Goal: Task Accomplishment & Management: Manage account settings

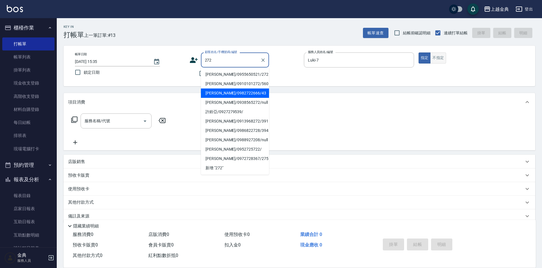
type input "272"
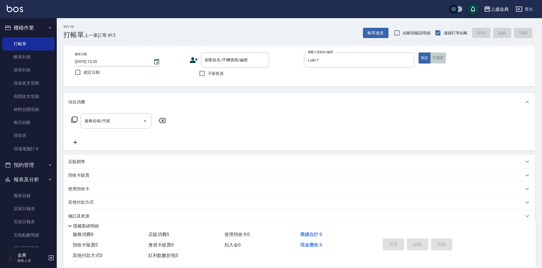
click at [441, 58] on button "不指定" at bounding box center [438, 58] width 16 height 11
click at [203, 73] on input "不留客資" at bounding box center [202, 74] width 12 height 12
checkbox input "true"
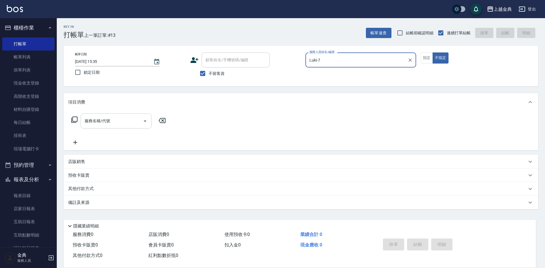
click at [146, 121] on icon "Open" at bounding box center [145, 121] width 7 height 7
click at [72, 121] on icon at bounding box center [74, 120] width 6 height 6
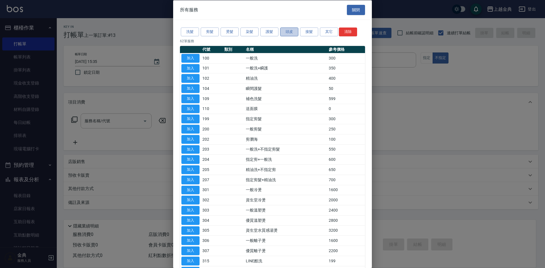
click at [291, 29] on button "頭皮" at bounding box center [289, 32] width 18 height 9
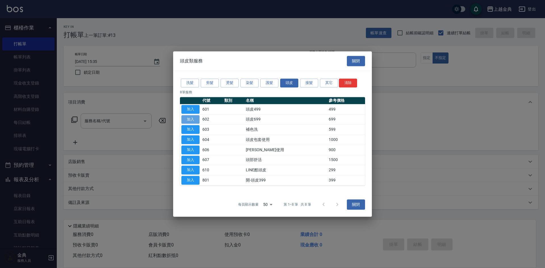
click at [190, 119] on button "加入" at bounding box center [190, 119] width 18 height 9
type input "頭皮699(602)"
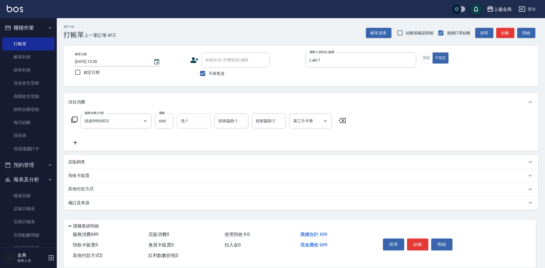
click at [188, 121] on input "洗-1" at bounding box center [193, 121] width 29 height 10
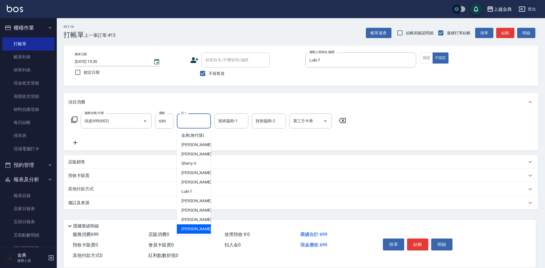
click at [190, 232] on span "[PERSON_NAME] -22" at bounding box center [199, 229] width 36 height 6
type input "[PERSON_NAME]-22"
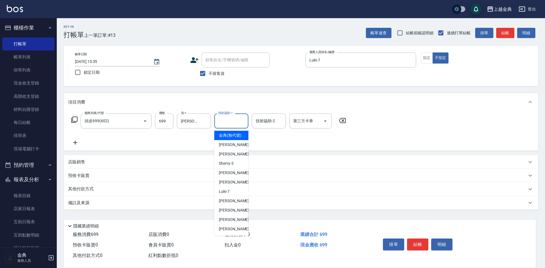
click at [230, 124] on input "技術協助-1" at bounding box center [231, 121] width 29 height 10
click at [228, 232] on span "[PERSON_NAME] -22" at bounding box center [237, 229] width 36 height 6
type input "[PERSON_NAME]-22"
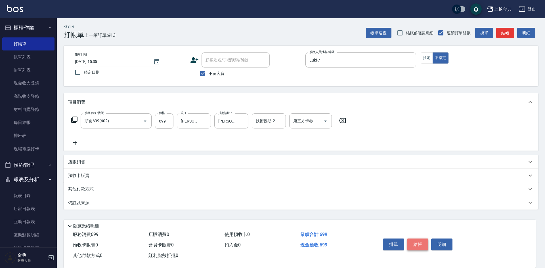
click at [411, 241] on button "結帳" at bounding box center [417, 245] width 21 height 12
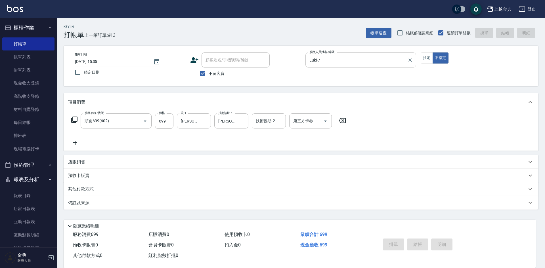
type input "[DATE] 17:00"
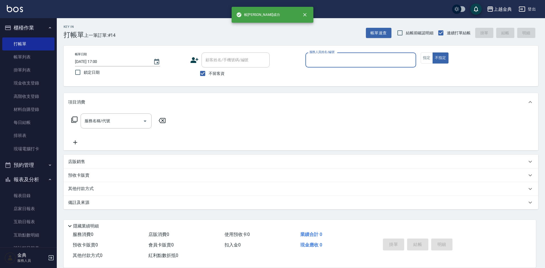
click at [364, 55] on input "服務人員姓名/編號" at bounding box center [361, 60] width 106 height 10
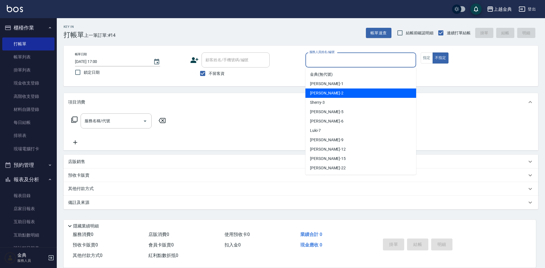
click at [353, 95] on div "Cindy -2" at bounding box center [360, 93] width 111 height 9
type input "Cindy-2"
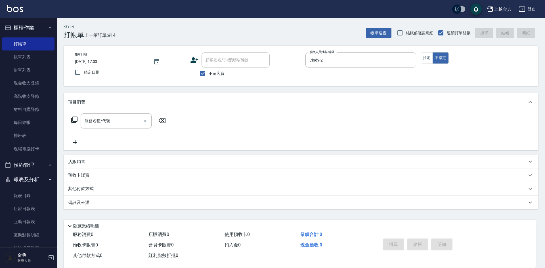
click at [74, 117] on icon at bounding box center [74, 120] width 6 height 6
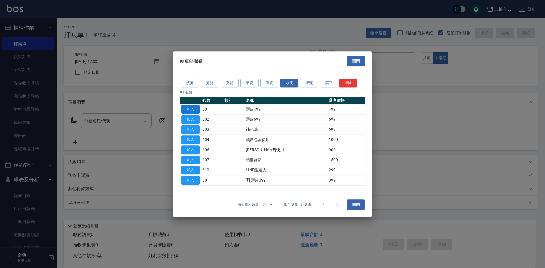
click at [194, 110] on button "加入" at bounding box center [190, 109] width 18 height 9
type input "頭皮499(601)"
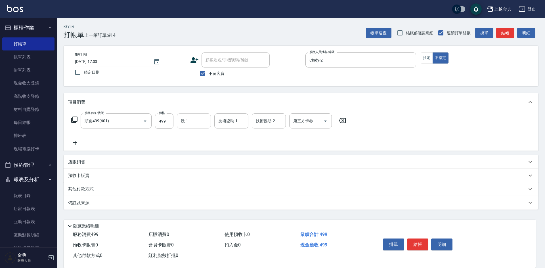
click at [199, 124] on input "洗-1" at bounding box center [193, 121] width 29 height 10
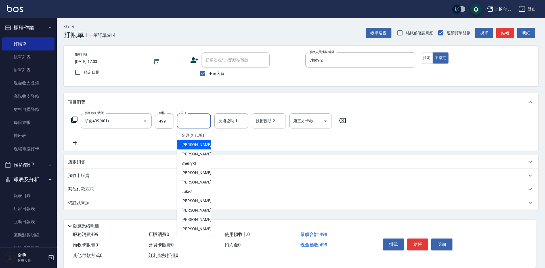
click at [194, 148] on span "Emma -1" at bounding box center [197, 145] width 33 height 6
type input "Emma-1"
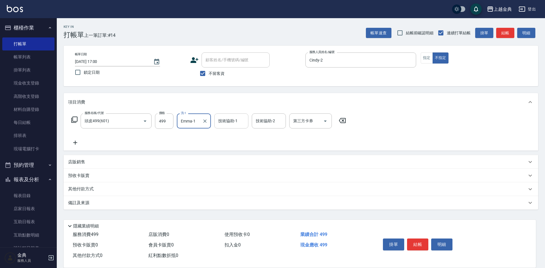
click at [221, 121] on input "技術協助-1" at bounding box center [231, 121] width 29 height 10
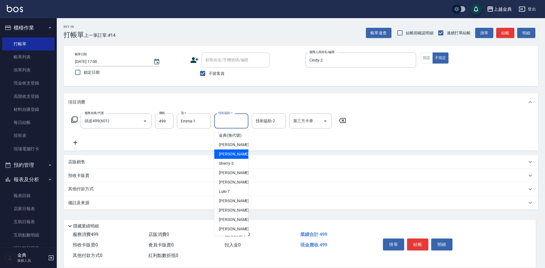
click at [229, 157] on span "Cindy -2" at bounding box center [235, 154] width 33 height 6
type input "Cindy-2"
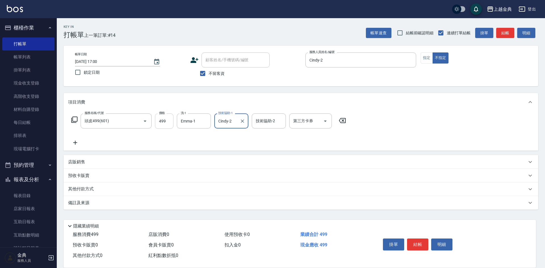
click at [169, 120] on input "499" at bounding box center [164, 121] width 18 height 15
type input "500"
click at [418, 239] on button "結帳" at bounding box center [417, 245] width 21 height 12
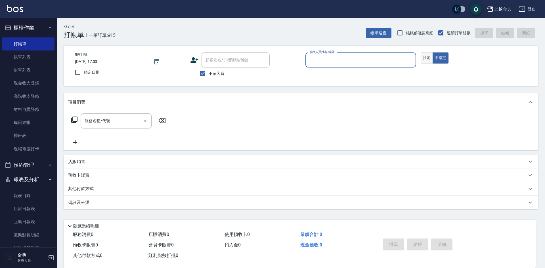
click at [427, 58] on button "指定" at bounding box center [427, 58] width 12 height 11
click at [352, 58] on input "服務人員姓名/編號" at bounding box center [361, 60] width 106 height 10
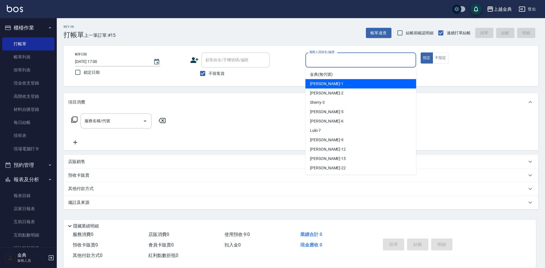
click at [341, 82] on div "Emma -1" at bounding box center [360, 83] width 111 height 9
type input "Emma-1"
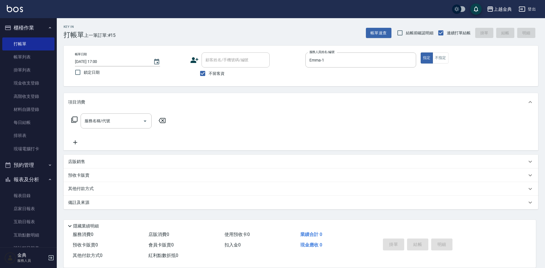
click at [76, 119] on icon at bounding box center [74, 119] width 7 height 7
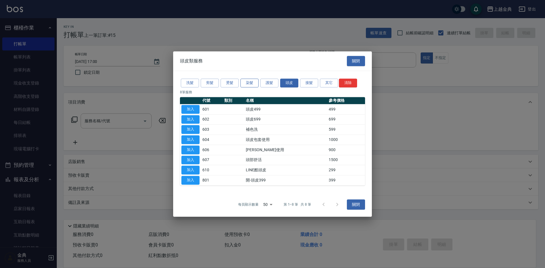
click at [249, 83] on button "染髮" at bounding box center [249, 83] width 18 height 9
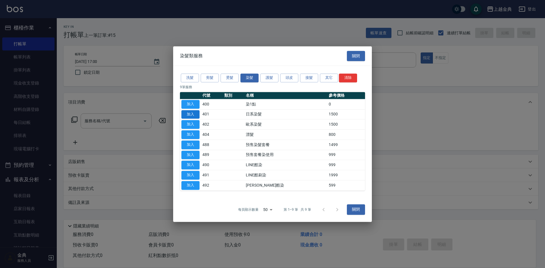
click at [192, 113] on button "加入" at bounding box center [190, 114] width 18 height 9
type input "日系染髮(401)"
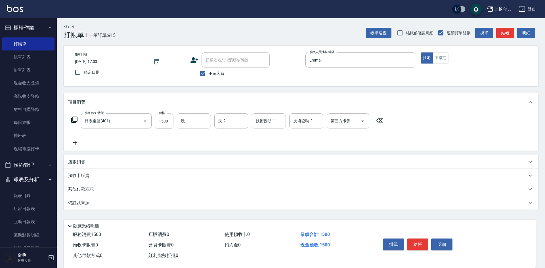
click at [171, 121] on input "1500" at bounding box center [164, 121] width 18 height 15
click at [199, 114] on div "洗-1" at bounding box center [194, 121] width 34 height 15
type input "2000"
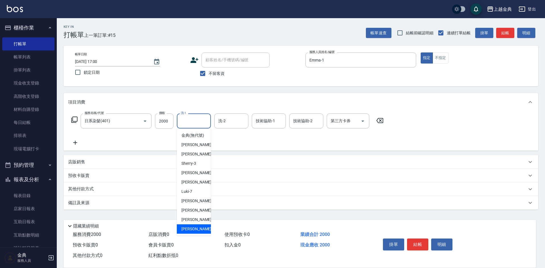
click at [192, 232] on span "[PERSON_NAME] -22" at bounding box center [199, 229] width 36 height 6
type input "[PERSON_NAME]-22"
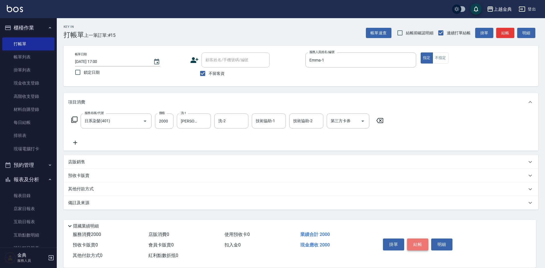
click at [413, 243] on button "結帳" at bounding box center [417, 245] width 21 height 12
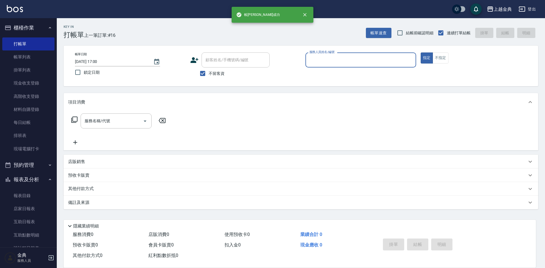
click at [378, 57] on input "服務人員姓名/編號" at bounding box center [361, 60] width 106 height 10
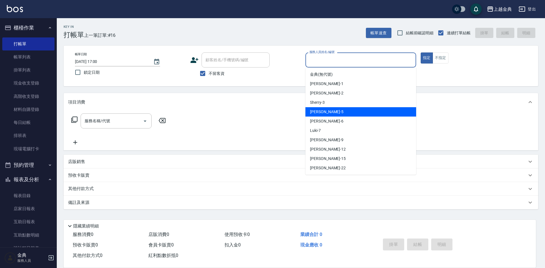
click at [345, 114] on div "[PERSON_NAME] -5" at bounding box center [360, 111] width 111 height 9
type input "[PERSON_NAME]-5"
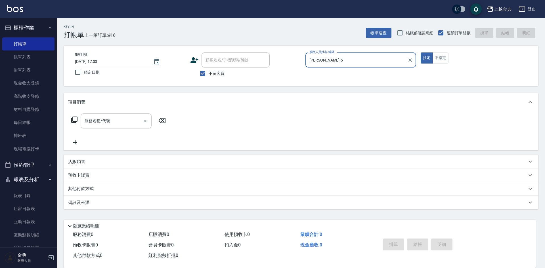
click at [143, 121] on icon "Open" at bounding box center [145, 121] width 7 height 7
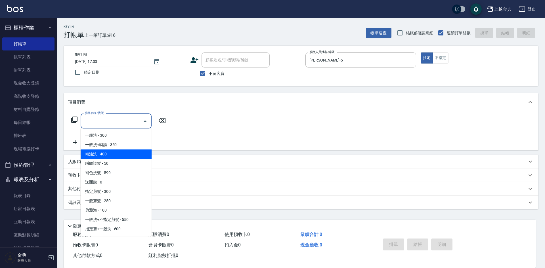
click at [133, 159] on span "精油洗 - 400" at bounding box center [116, 154] width 71 height 9
type input "精油洗(102)"
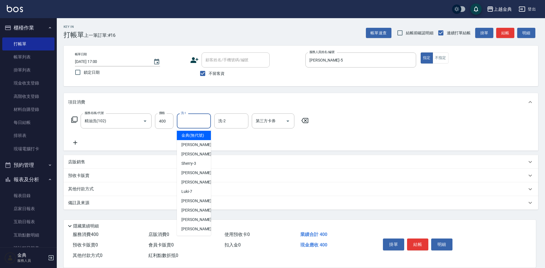
click at [190, 121] on input "洗-1" at bounding box center [193, 121] width 29 height 10
click at [193, 157] on span "Cindy -2" at bounding box center [197, 154] width 33 height 6
type input "Cindy-2"
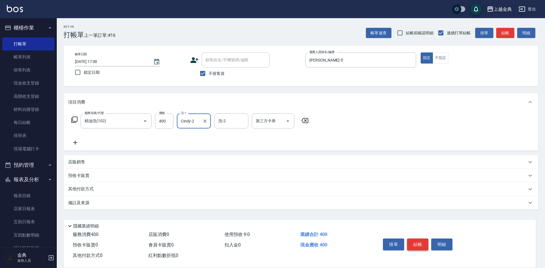
click at [416, 241] on button "結帳" at bounding box center [417, 245] width 21 height 12
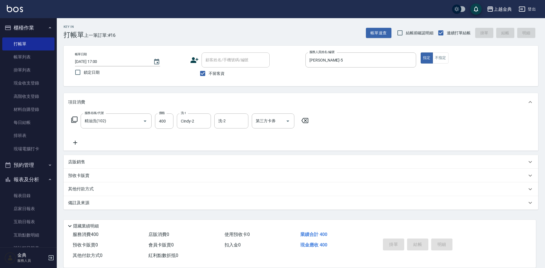
type input "[DATE] 17:01"
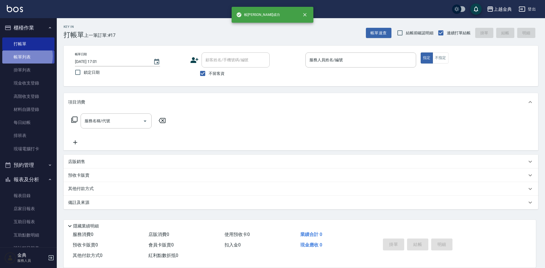
click at [24, 56] on link "帳單列表" at bounding box center [28, 57] width 52 height 13
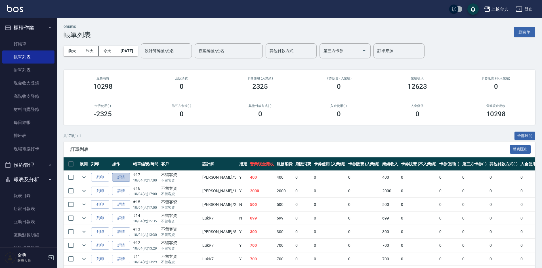
click at [122, 176] on link "詳情" at bounding box center [121, 177] width 18 height 9
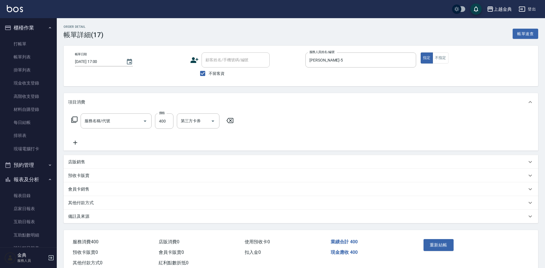
type input "[DATE] 17:00"
checkbox input "true"
type input "[PERSON_NAME]-5"
type input "精油洗(102)"
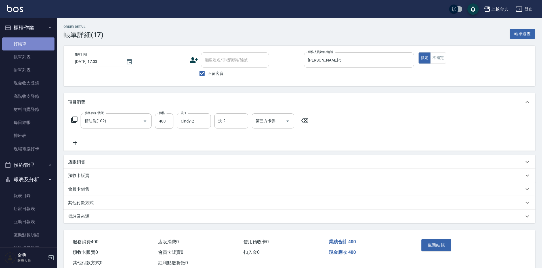
click at [36, 45] on link "打帳單" at bounding box center [28, 43] width 52 height 13
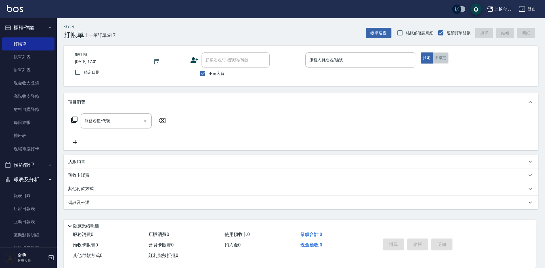
click at [444, 56] on button "不指定" at bounding box center [441, 58] width 16 height 11
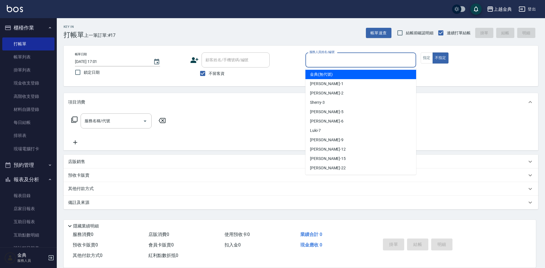
click at [361, 57] on input "服務人員姓名/編號" at bounding box center [361, 60] width 106 height 10
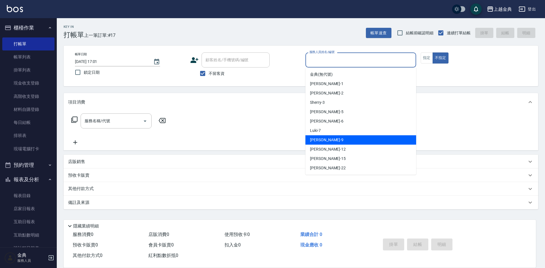
click at [336, 140] on div "[PERSON_NAME] -9" at bounding box center [360, 139] width 111 height 9
type input "[PERSON_NAME]-9"
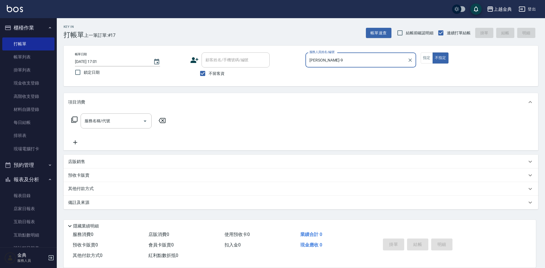
click at [73, 120] on icon at bounding box center [74, 120] width 6 height 6
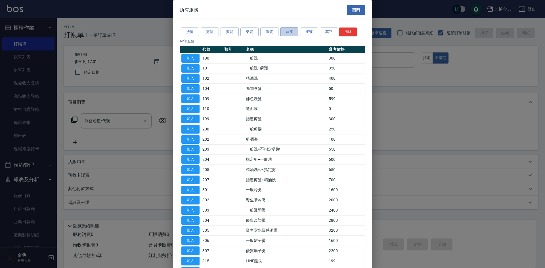
click at [290, 33] on button "頭皮" at bounding box center [289, 32] width 18 height 9
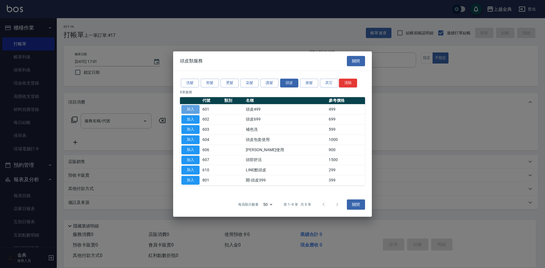
click at [192, 110] on button "加入" at bounding box center [190, 109] width 18 height 9
type input "頭皮499(601)"
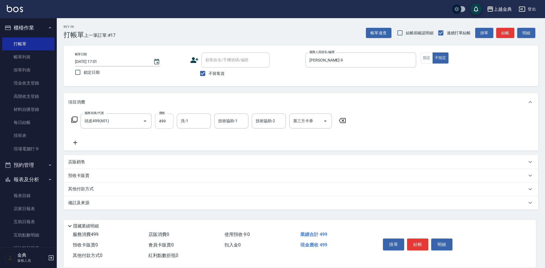
click at [165, 119] on input "499" at bounding box center [164, 121] width 18 height 15
type input "599"
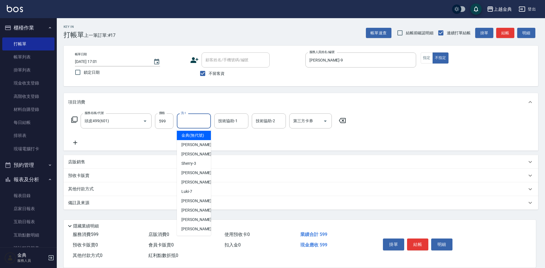
click at [197, 121] on input "洗-1" at bounding box center [193, 121] width 29 height 10
click at [199, 177] on div "[PERSON_NAME] -5" at bounding box center [194, 172] width 34 height 9
type input "[PERSON_NAME]-5"
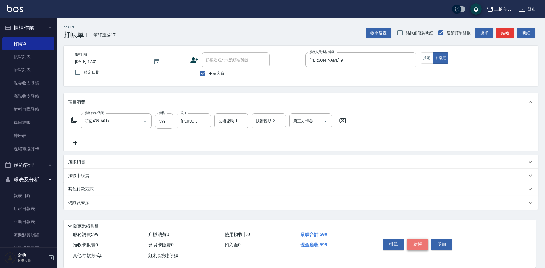
click at [412, 243] on button "結帳" at bounding box center [417, 245] width 21 height 12
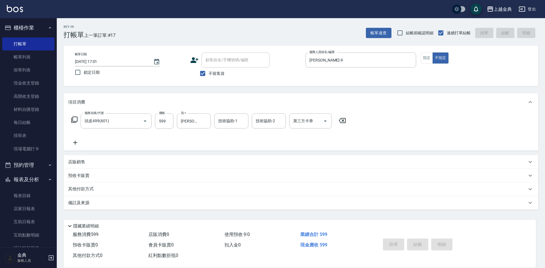
type input "[DATE] 17:02"
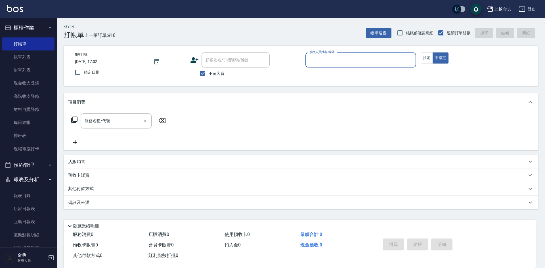
click at [366, 57] on input "服務人員姓名/編號" at bounding box center [361, 60] width 106 height 10
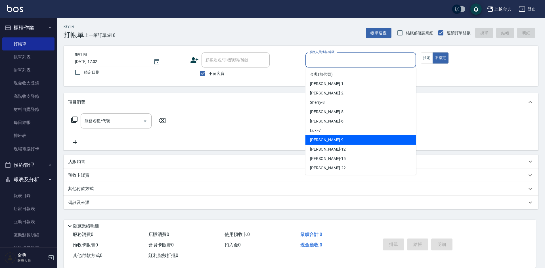
click at [355, 135] on div "[PERSON_NAME] -9" at bounding box center [360, 139] width 111 height 9
type input "[PERSON_NAME]-9"
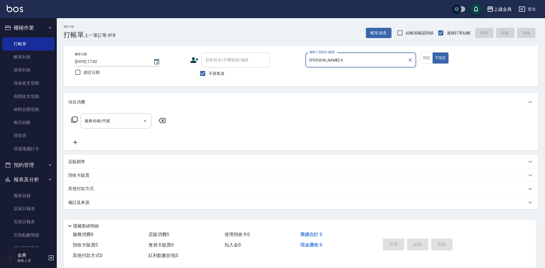
click at [73, 119] on icon at bounding box center [74, 120] width 6 height 6
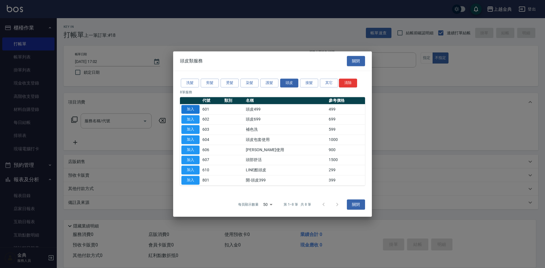
click at [191, 108] on button "加入" at bounding box center [190, 109] width 18 height 9
type input "頭皮499(601)"
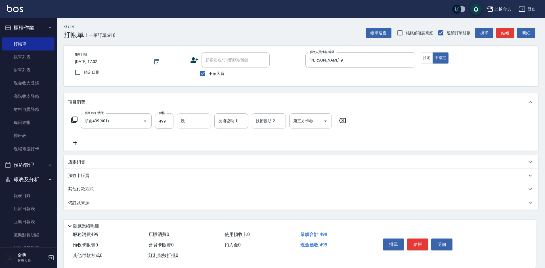
click at [190, 120] on input "洗-1" at bounding box center [193, 121] width 29 height 10
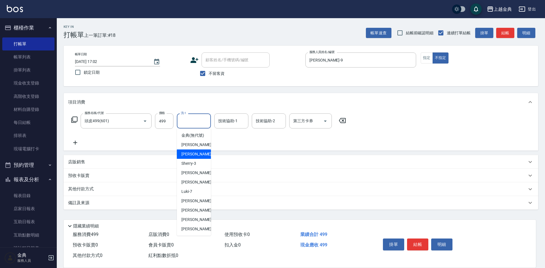
click at [193, 157] on span "Cindy -2" at bounding box center [197, 154] width 33 height 6
type input "Cindy-2"
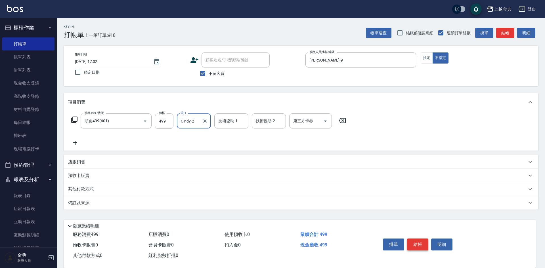
click at [417, 241] on button "結帳" at bounding box center [417, 245] width 21 height 12
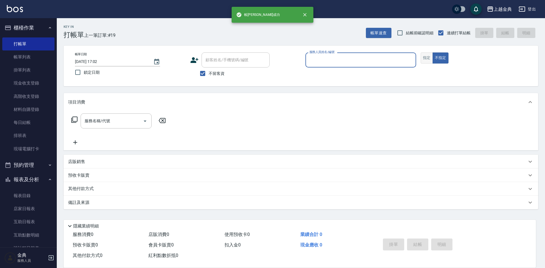
click at [427, 58] on button "指定" at bounding box center [427, 58] width 12 height 11
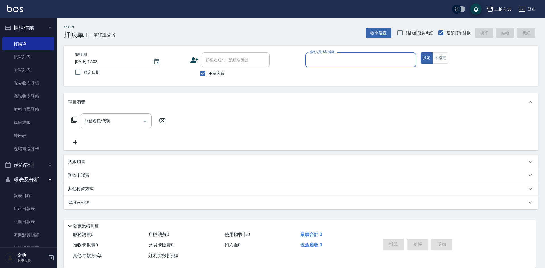
click at [387, 66] on div "服務人員姓名/編號" at bounding box center [360, 60] width 111 height 15
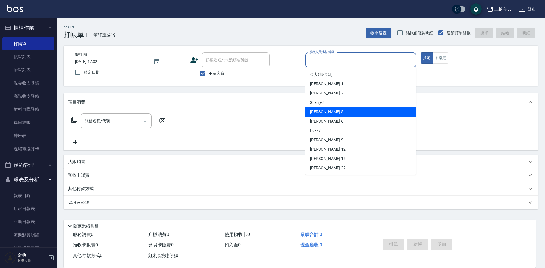
click at [362, 112] on div "[PERSON_NAME] -5" at bounding box center [360, 111] width 111 height 9
type input "[PERSON_NAME]-5"
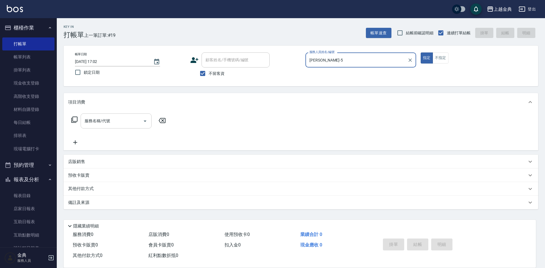
click at [146, 122] on icon "Open" at bounding box center [145, 121] width 7 height 7
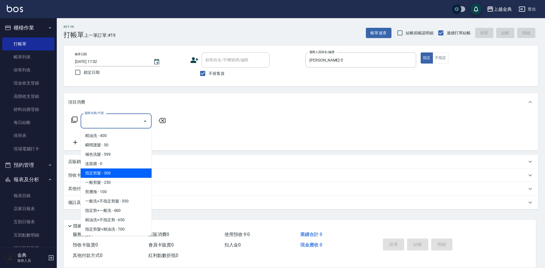
scroll to position [28, 0]
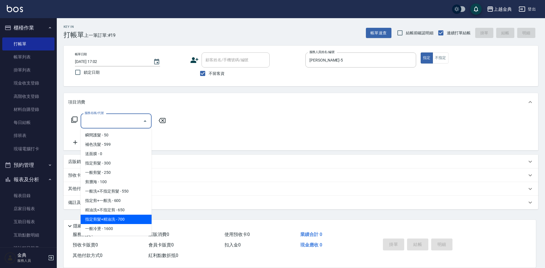
click at [127, 219] on span "指定剪髮+精油洗 - 700" at bounding box center [116, 219] width 71 height 9
type input "指定剪髮+精油洗(207)"
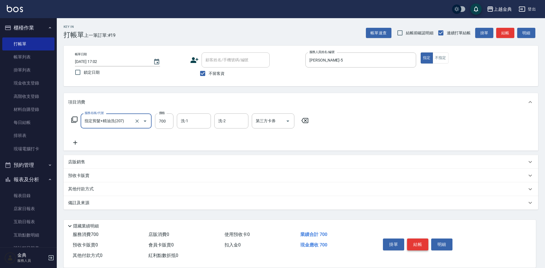
click at [418, 242] on button "結帳" at bounding box center [417, 245] width 21 height 12
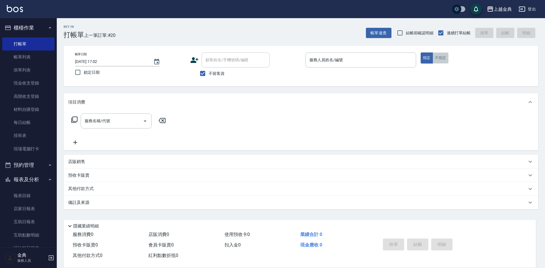
click at [444, 60] on button "不指定" at bounding box center [441, 58] width 16 height 11
click at [390, 58] on input "服務人員姓名/編號" at bounding box center [361, 60] width 106 height 10
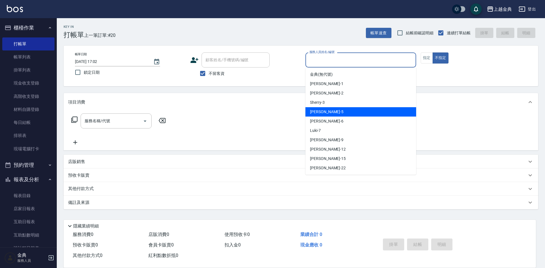
click at [366, 113] on div "[PERSON_NAME] -5" at bounding box center [360, 111] width 111 height 9
type input "[PERSON_NAME]-5"
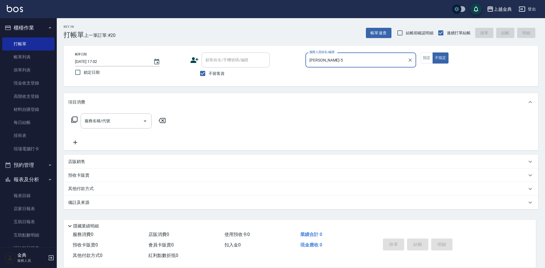
click at [76, 120] on icon at bounding box center [74, 119] width 7 height 7
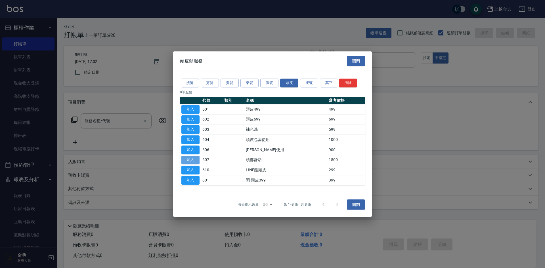
click at [195, 162] on button "加入" at bounding box center [190, 160] width 18 height 9
type input "頭部舒活(607)"
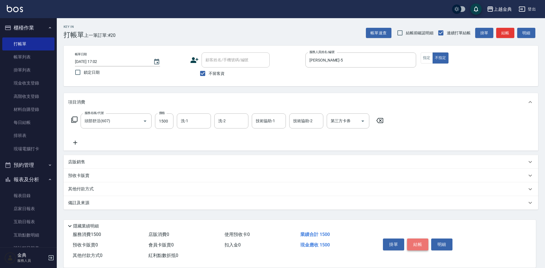
click at [419, 242] on button "結帳" at bounding box center [417, 245] width 21 height 12
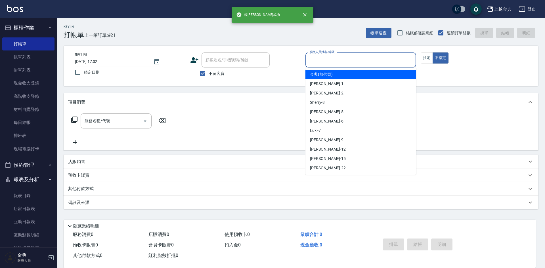
click at [384, 58] on input "服務人員姓名/編號" at bounding box center [361, 60] width 106 height 10
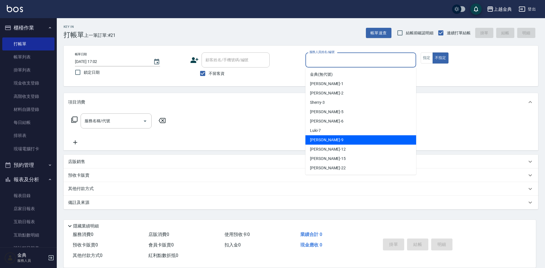
click at [379, 137] on div "[PERSON_NAME] -9" at bounding box center [360, 139] width 111 height 9
type input "[PERSON_NAME]-9"
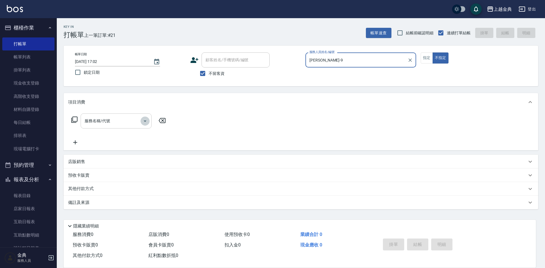
click at [145, 122] on icon "Open" at bounding box center [145, 121] width 7 height 7
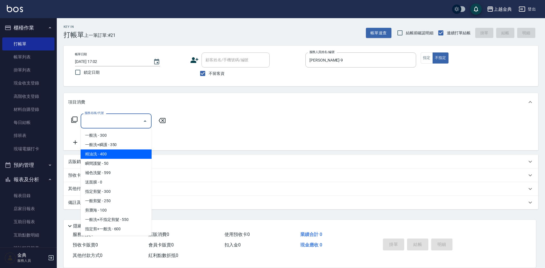
click at [131, 150] on span "精油洗 - 400" at bounding box center [116, 154] width 71 height 9
type input "精油洗(102)"
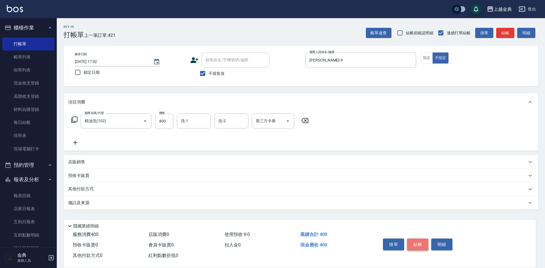
click at [418, 241] on button "結帳" at bounding box center [417, 245] width 21 height 12
type input "[DATE] 17:03"
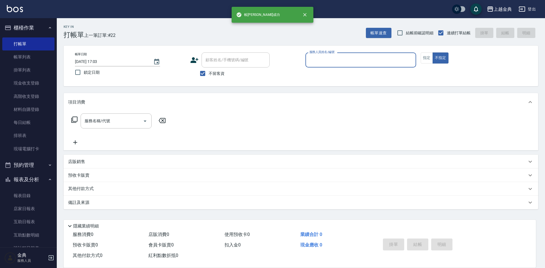
click at [351, 60] on input "服務人員姓名/編號" at bounding box center [361, 60] width 106 height 10
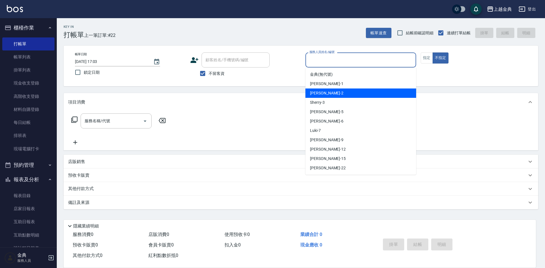
click at [347, 94] on div "Cindy -2" at bounding box center [360, 93] width 111 height 9
type input "Cindy-2"
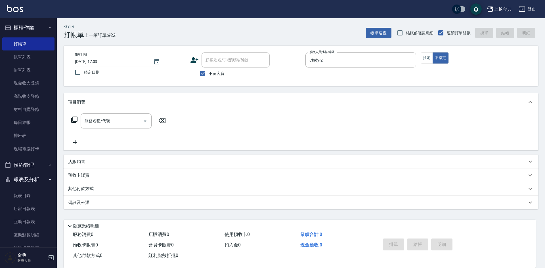
click at [73, 119] on icon at bounding box center [74, 120] width 6 height 6
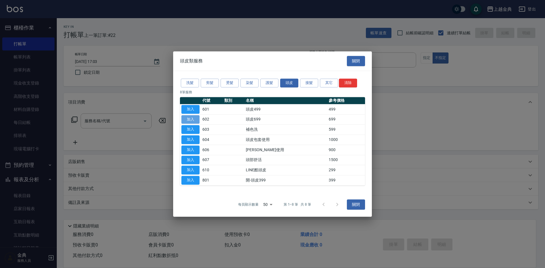
click at [187, 118] on button "加入" at bounding box center [190, 119] width 18 height 9
type input "頭皮699(602)"
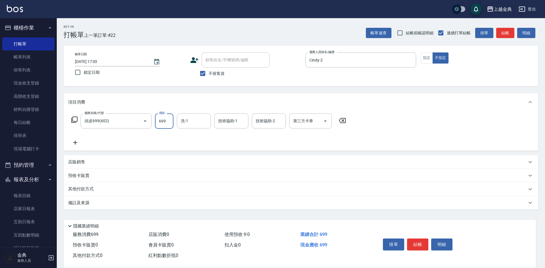
click at [168, 121] on input "699" at bounding box center [164, 121] width 18 height 15
type input "949"
click at [418, 243] on button "結帳" at bounding box center [417, 245] width 21 height 12
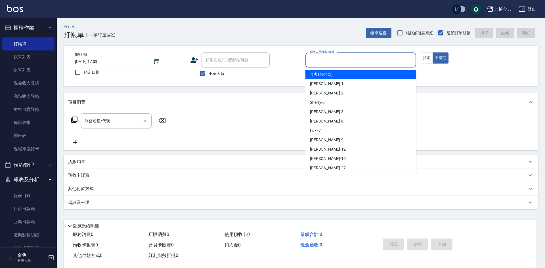
click at [369, 55] on input "服務人員姓名/編號" at bounding box center [361, 60] width 106 height 10
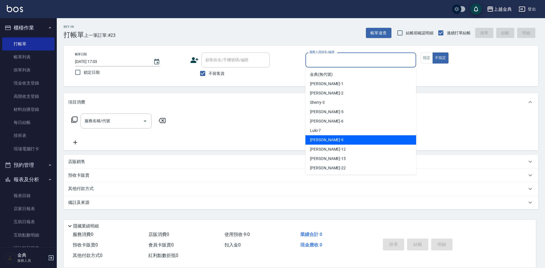
click at [353, 138] on div "[PERSON_NAME] -9" at bounding box center [360, 139] width 111 height 9
type input "[PERSON_NAME]-9"
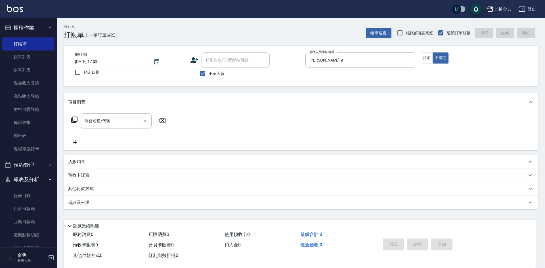
click at [75, 120] on icon at bounding box center [74, 119] width 7 height 7
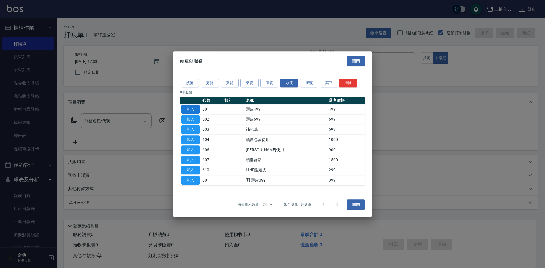
click at [189, 109] on button "加入" at bounding box center [190, 109] width 18 height 9
type input "頭皮499(601)"
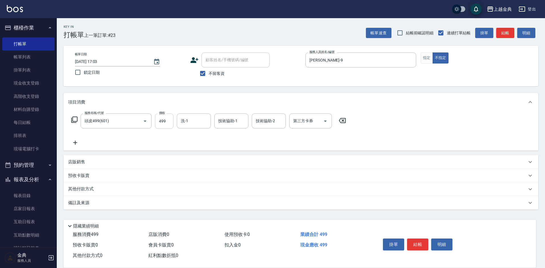
click at [167, 119] on input "499" at bounding box center [164, 121] width 18 height 15
type input "749"
click at [102, 190] on div "其他付款方式" at bounding box center [297, 189] width 459 height 6
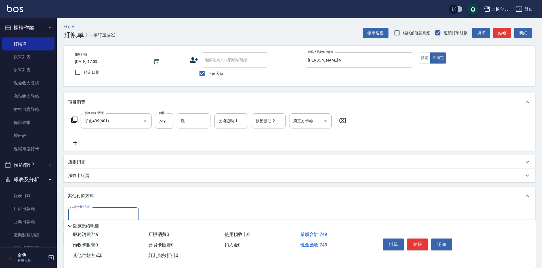
scroll to position [32, 0]
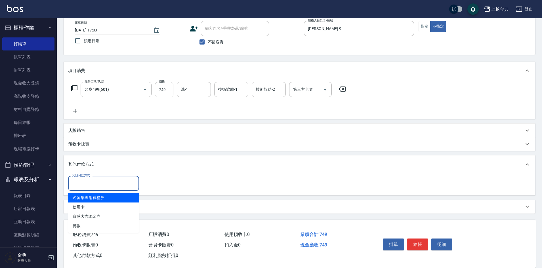
click at [96, 184] on input "其他付款方式" at bounding box center [104, 184] width 66 height 10
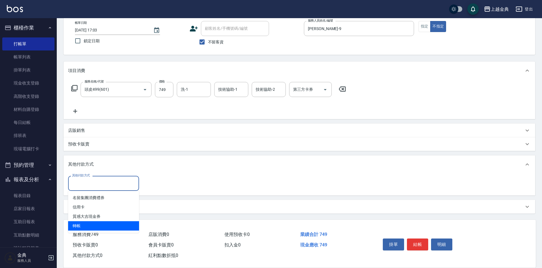
click at [82, 224] on span "轉帳" at bounding box center [103, 225] width 71 height 9
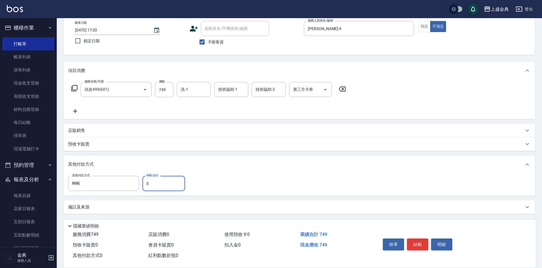
type input "轉帳"
click at [145, 182] on input "0" at bounding box center [163, 183] width 43 height 15
type input "749"
click at [413, 239] on button "結帳" at bounding box center [417, 245] width 21 height 12
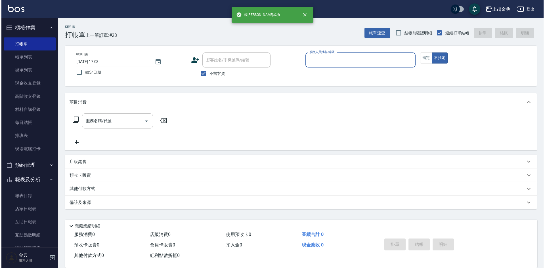
scroll to position [0, 0]
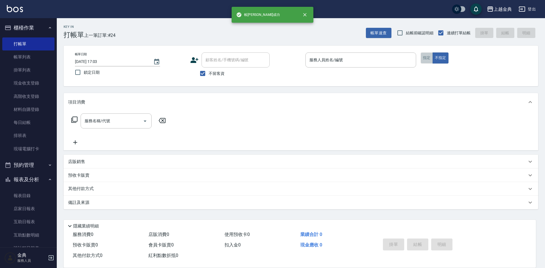
click at [430, 59] on button "指定" at bounding box center [427, 58] width 12 height 11
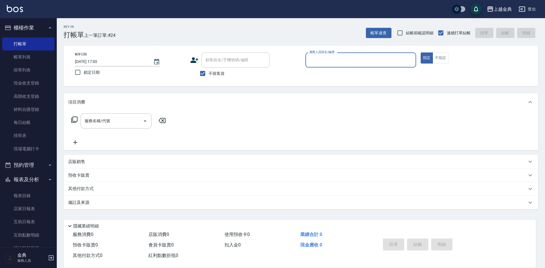
click at [370, 57] on input "服務人員姓名/編號" at bounding box center [361, 60] width 106 height 10
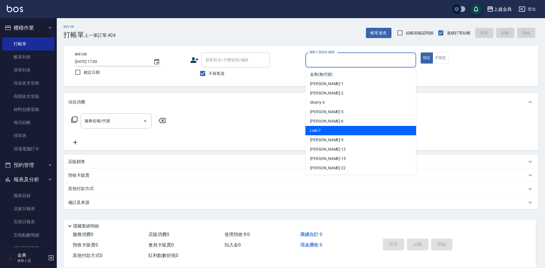
click at [337, 128] on div "Luki -7" at bounding box center [360, 130] width 111 height 9
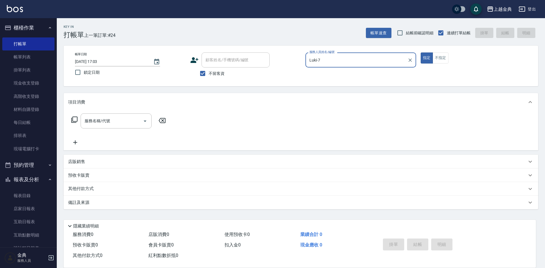
click at [359, 54] on div "Luki-7 服務人員姓名/編號" at bounding box center [360, 60] width 111 height 15
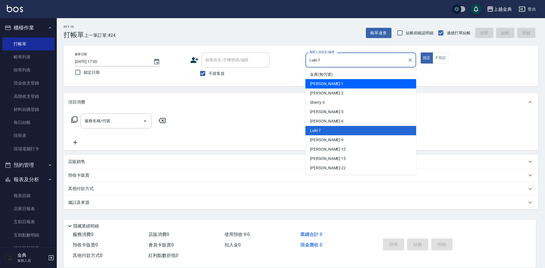
click at [337, 83] on div "Emma -1" at bounding box center [360, 83] width 111 height 9
type input "Emma-1"
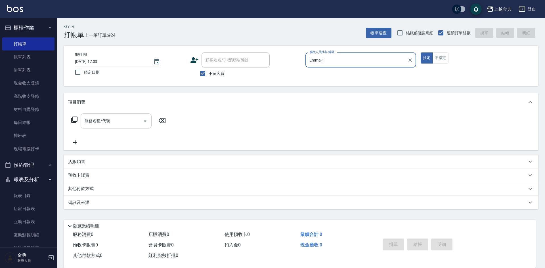
click at [146, 121] on icon "Open" at bounding box center [145, 121] width 3 height 1
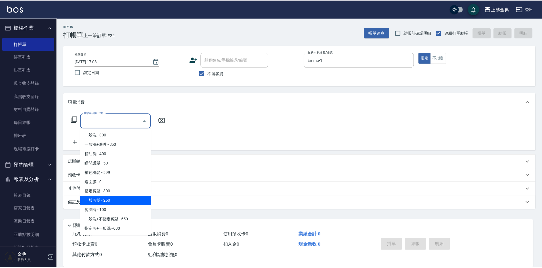
scroll to position [28, 0]
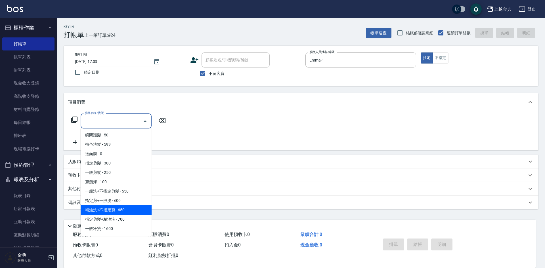
click at [134, 211] on span "精油洗+不指定剪 - 650" at bounding box center [116, 209] width 71 height 9
type input "精油洗+不指定剪(205)"
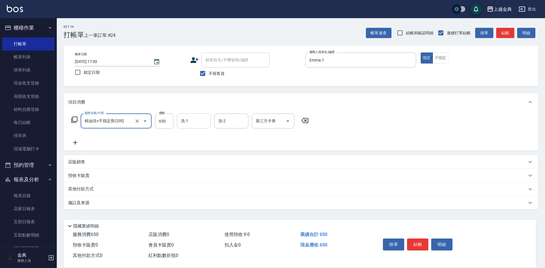
click at [194, 115] on div "洗-1" at bounding box center [194, 121] width 34 height 15
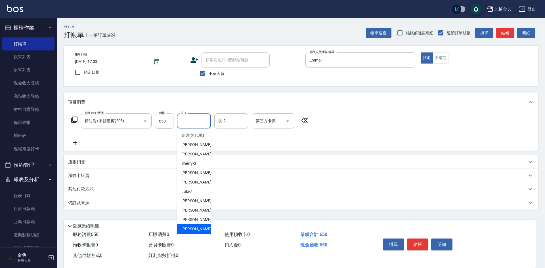
click at [196, 232] on div "[PERSON_NAME] -22" at bounding box center [194, 229] width 34 height 9
type input "[PERSON_NAME]-22"
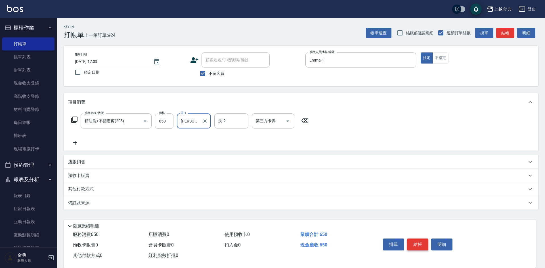
click at [422, 241] on button "結帳" at bounding box center [417, 245] width 21 height 12
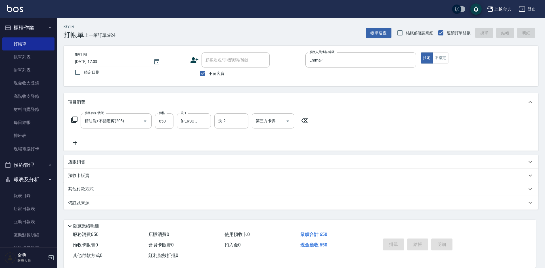
type input "[DATE] 17:04"
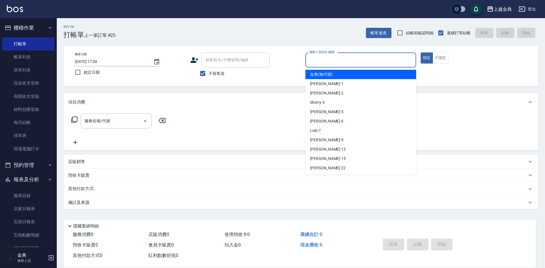
click at [345, 61] on input "服務人員姓名/編號" at bounding box center [361, 60] width 106 height 10
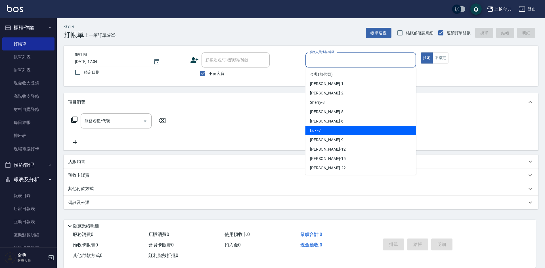
click at [361, 130] on div "Luki -7" at bounding box center [360, 130] width 111 height 9
type input "Luki-7"
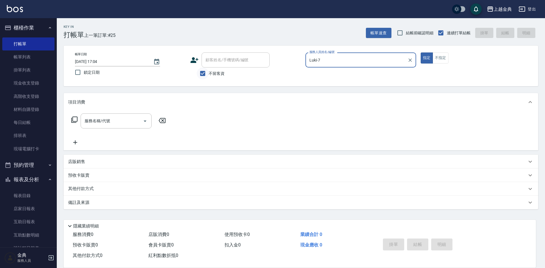
click at [203, 72] on input "不留客資" at bounding box center [203, 74] width 12 height 12
checkbox input "false"
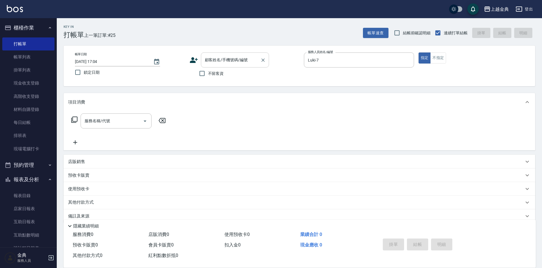
click at [214, 61] on input "顧客姓名/手機號碼/編號" at bounding box center [231, 60] width 54 height 10
click at [234, 73] on li "[PERSON_NAME]/0922559715/" at bounding box center [235, 74] width 68 height 9
type input "[PERSON_NAME]/0922559715/"
click at [110, 188] on div "使用預收卡 x1" at bounding box center [296, 190] width 456 height 9
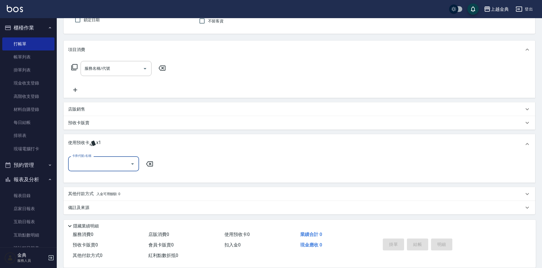
scroll to position [53, 0]
click at [98, 164] on input "卡券代號/名稱" at bounding box center [99, 163] width 57 height 10
click at [112, 176] on div "預售染髮套餐 剩餘1張" at bounding box center [103, 177] width 71 height 9
type input "預售染髮套餐"
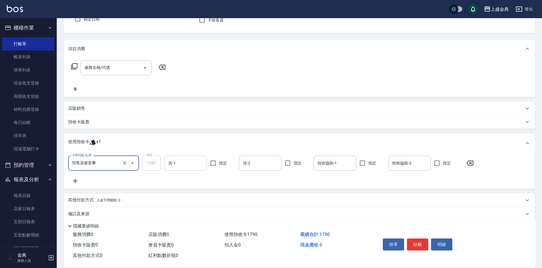
click at [182, 161] on input "洗-1" at bounding box center [185, 163] width 37 height 10
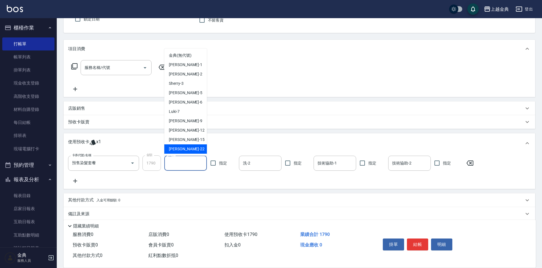
click at [181, 147] on div "[PERSON_NAME] -22" at bounding box center [185, 148] width 43 height 9
type input "[PERSON_NAME]-22"
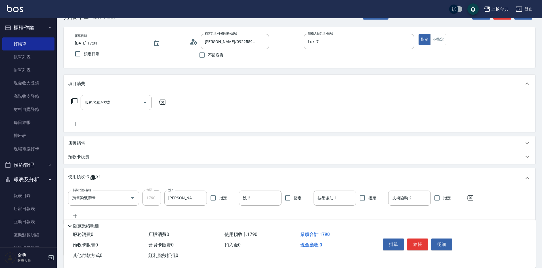
scroll to position [28, 0]
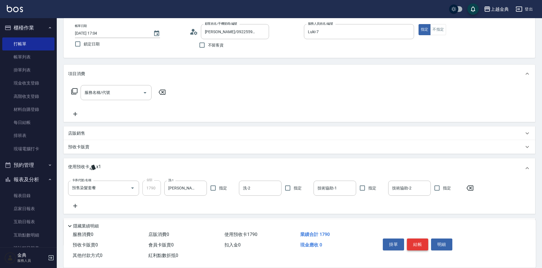
click at [416, 244] on button "結帳" at bounding box center [417, 245] width 21 height 12
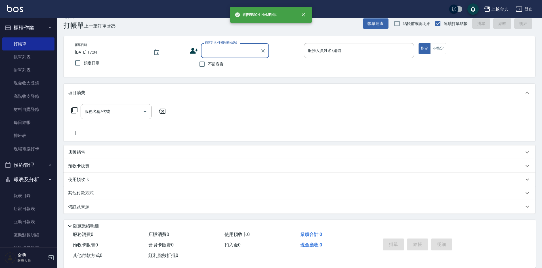
scroll to position [9, 0]
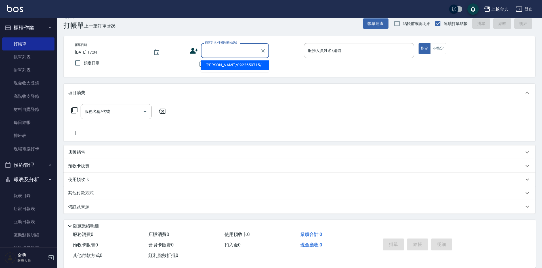
click at [236, 48] on input "顧客姓名/手機號碼/編號" at bounding box center [231, 51] width 54 height 10
click at [264, 52] on icon "Clear" at bounding box center [262, 50] width 3 height 3
click at [227, 116] on div "服務名稱/代號 服務名稱/代號" at bounding box center [300, 121] width 472 height 39
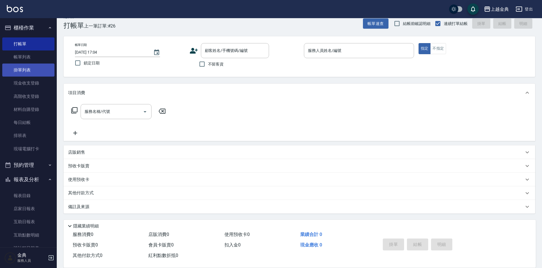
click at [33, 68] on link "掛單列表" at bounding box center [28, 70] width 52 height 13
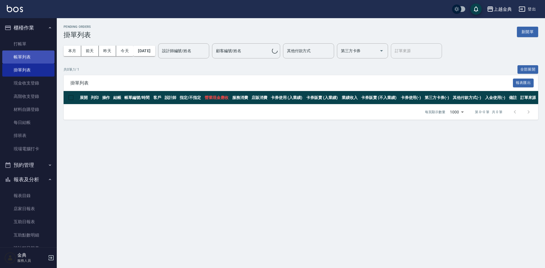
click at [26, 60] on link "帳單列表" at bounding box center [28, 57] width 52 height 13
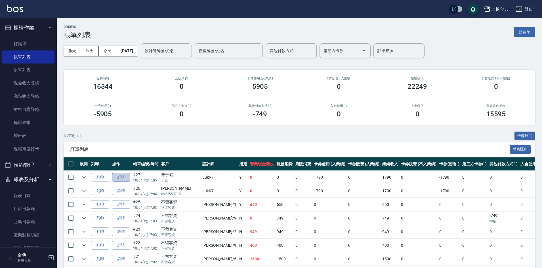
click at [122, 178] on link "詳情" at bounding box center [121, 177] width 18 height 9
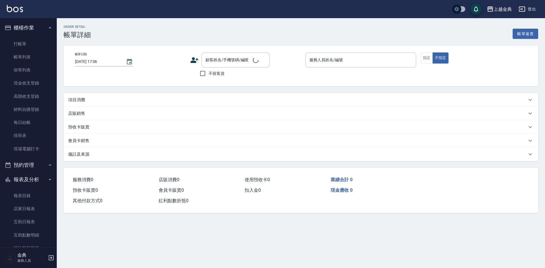
type input "[DATE] 17:05"
type input "Luki-7"
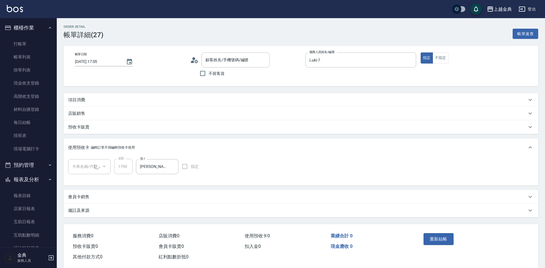
type input "曾于庭/于庭/"
type input "預售染髮套餐(1/1)"
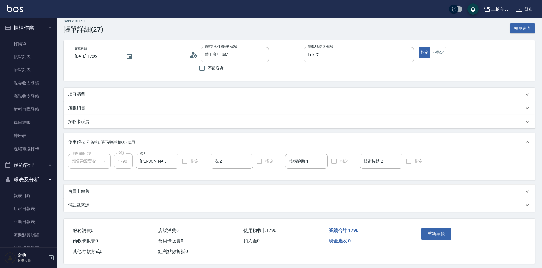
scroll to position [11, 0]
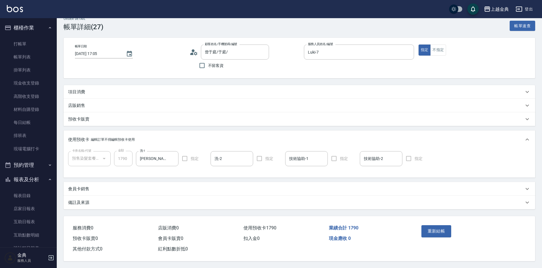
click at [95, 104] on div "店販銷售" at bounding box center [296, 106] width 456 height 6
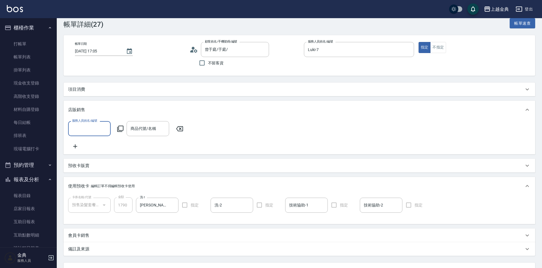
scroll to position [0, 0]
click at [88, 127] on input "服務人員姓名/編號" at bounding box center [89, 129] width 37 height 10
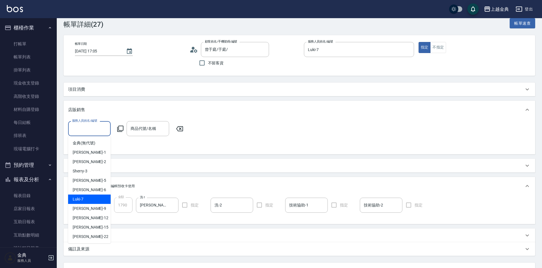
click at [89, 202] on div "Luki -7" at bounding box center [89, 199] width 43 height 9
type input "Luki-7"
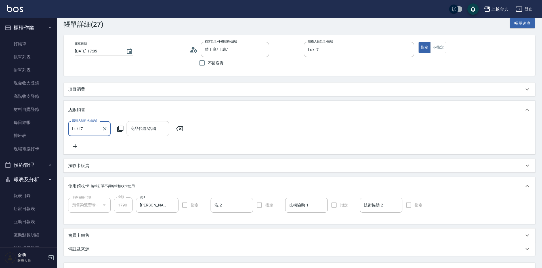
click at [146, 128] on input "商品代號/名稱" at bounding box center [147, 129] width 37 height 10
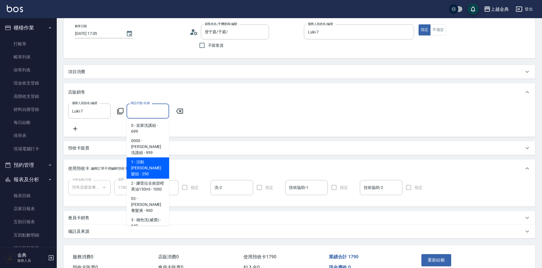
scroll to position [28, 0]
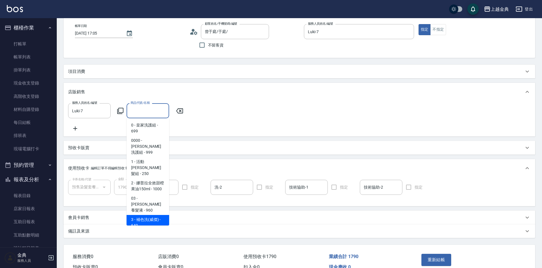
click at [144, 215] on span "3 - 補色洗(威傑) - 640" at bounding box center [148, 222] width 43 height 15
type input "補色洗([PERSON_NAME]傑)"
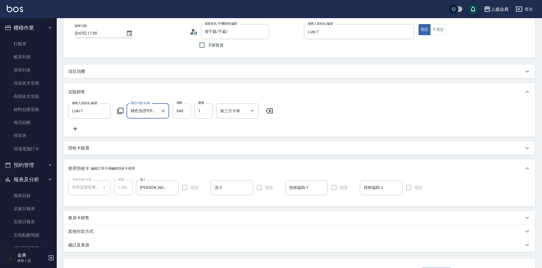
click at [184, 110] on input "640" at bounding box center [182, 110] width 18 height 15
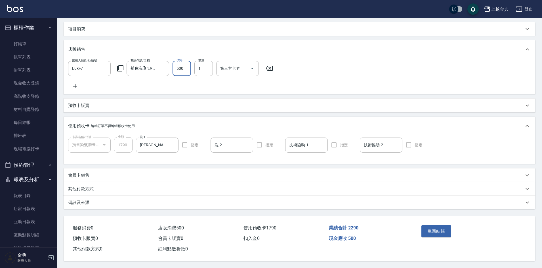
scroll to position [78, 0]
type input "500"
click at [439, 230] on button "重新結帳" at bounding box center [437, 231] width 30 height 12
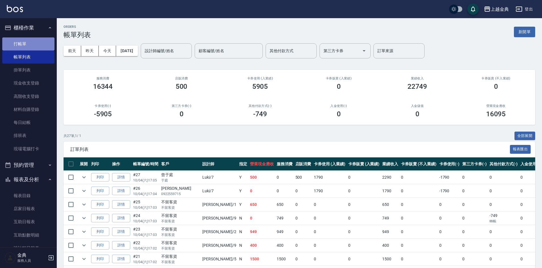
click at [31, 41] on link "打帳單" at bounding box center [28, 43] width 52 height 13
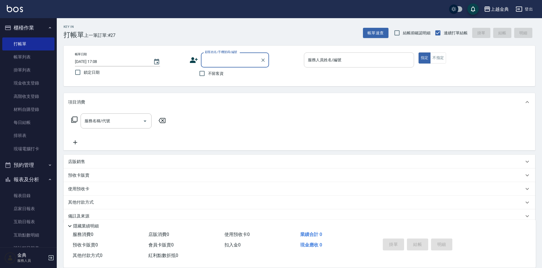
click at [380, 58] on input "服務人員姓名/編號" at bounding box center [359, 60] width 105 height 10
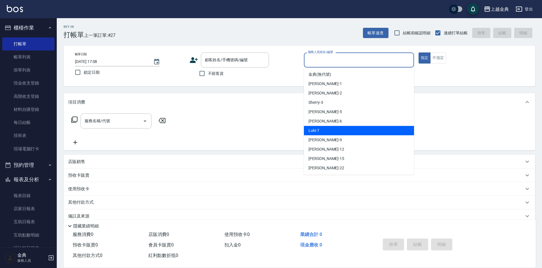
click at [345, 131] on div "Luki -7" at bounding box center [359, 130] width 110 height 9
type input "Luki-7"
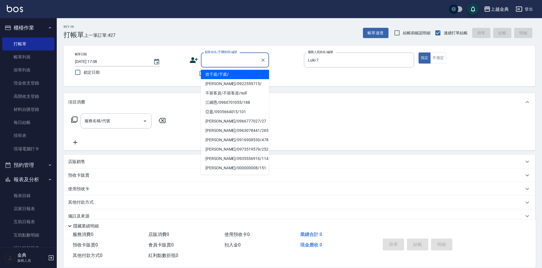
click at [218, 60] on input "顧客姓名/手機號碼/編號" at bounding box center [231, 60] width 54 height 10
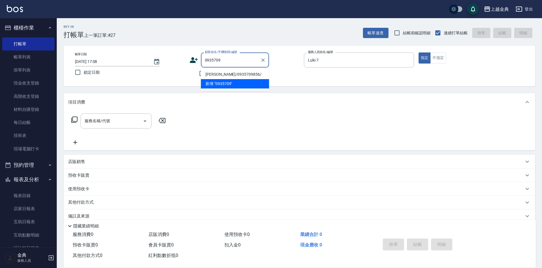
click at [225, 72] on li "[PERSON_NAME]/0935709856/" at bounding box center [235, 74] width 68 height 9
type input "[PERSON_NAME]/0935709856/"
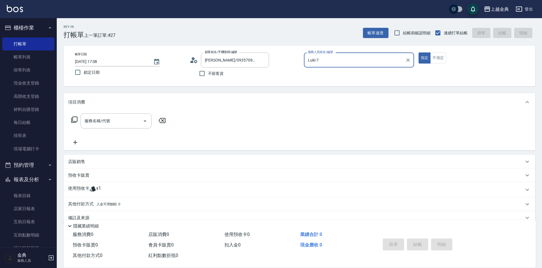
click at [106, 192] on div "使用預收卡 x1" at bounding box center [296, 190] width 456 height 9
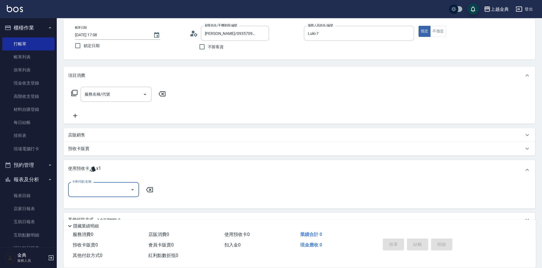
scroll to position [53, 0]
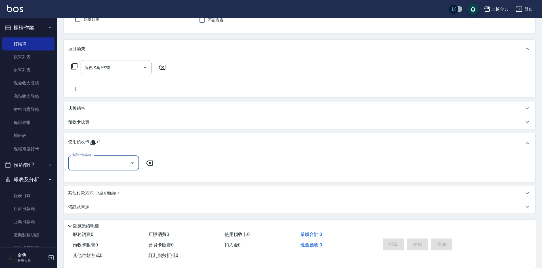
click at [109, 164] on input "卡券代號/名稱" at bounding box center [99, 163] width 57 height 10
click at [112, 176] on div "預售燙髮套餐 剩餘1張" at bounding box center [103, 177] width 71 height 9
type input "預售燙髮套餐"
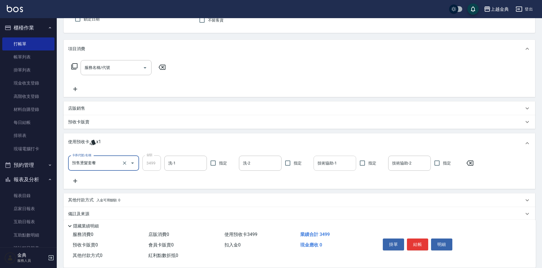
click at [334, 163] on input "技術協助-1" at bounding box center [334, 163] width 37 height 10
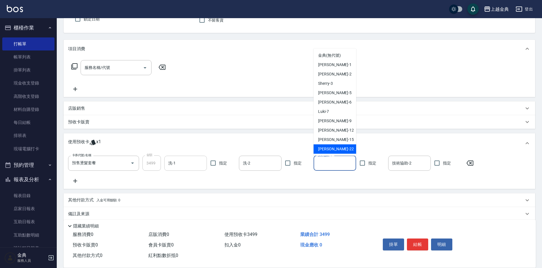
click at [190, 163] on input "洗-1" at bounding box center [185, 163] width 37 height 10
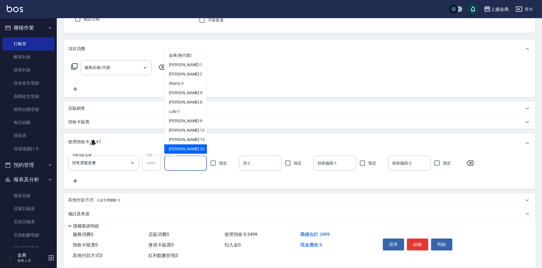
click at [177, 148] on span "[PERSON_NAME] -22" at bounding box center [187, 149] width 36 height 6
type input "[PERSON_NAME]-22"
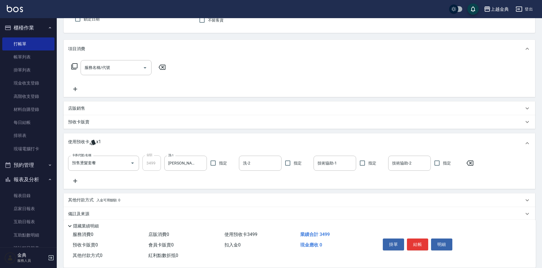
click at [77, 66] on icon at bounding box center [74, 66] width 7 height 7
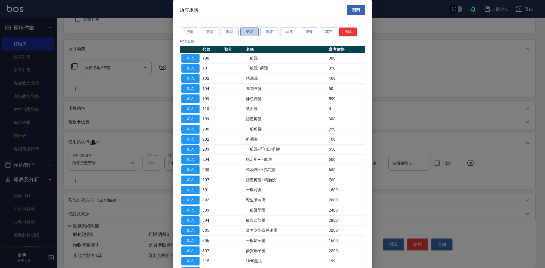
click at [251, 30] on button "染髮" at bounding box center [249, 32] width 18 height 9
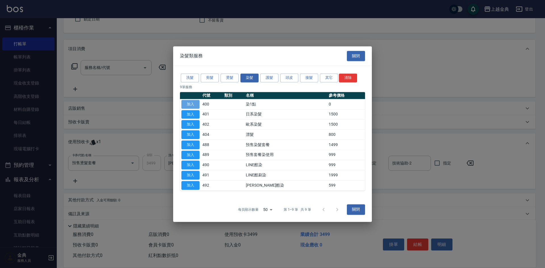
click at [188, 104] on button "加入" at bounding box center [190, 104] width 18 height 9
type input "染1點(400)"
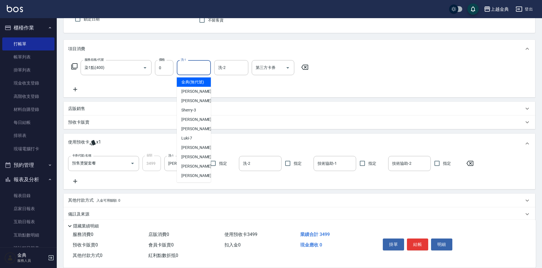
click at [185, 71] on input "洗-1" at bounding box center [193, 68] width 29 height 10
click at [193, 179] on div "[PERSON_NAME] -22" at bounding box center [194, 175] width 34 height 9
type input "[PERSON_NAME]-22"
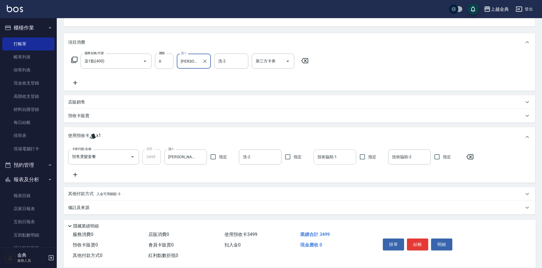
scroll to position [61, 0]
click at [419, 244] on button "結帳" at bounding box center [417, 245] width 21 height 12
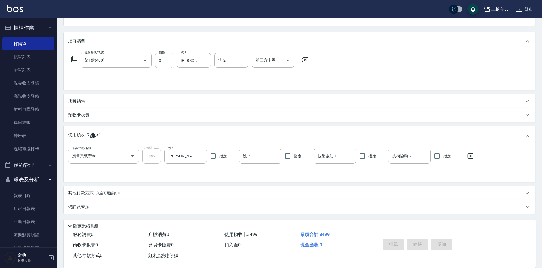
type input "[DATE] 17:09"
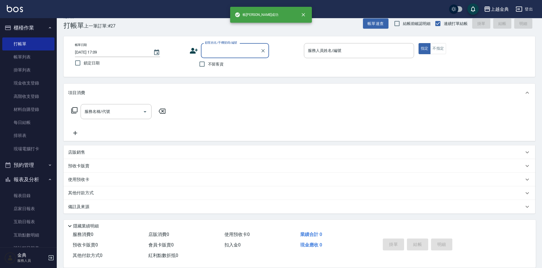
scroll to position [9, 0]
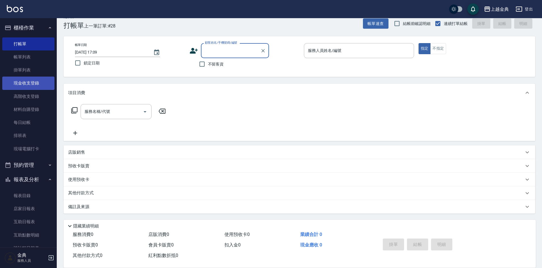
click at [25, 81] on link "現金收支登錄" at bounding box center [28, 83] width 52 height 13
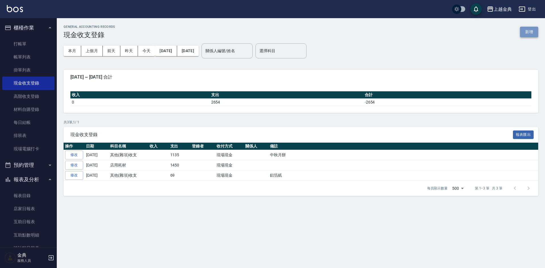
click at [531, 31] on button "新增" at bounding box center [529, 32] width 18 height 11
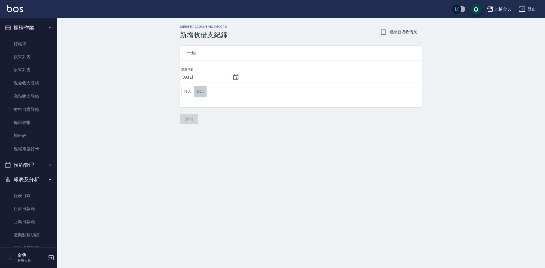
click at [204, 93] on button "支出" at bounding box center [200, 92] width 13 height 12
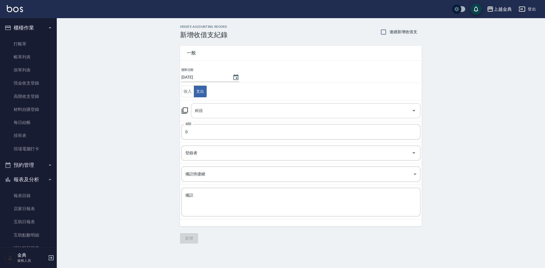
click at [412, 110] on icon "Open" at bounding box center [413, 110] width 7 height 7
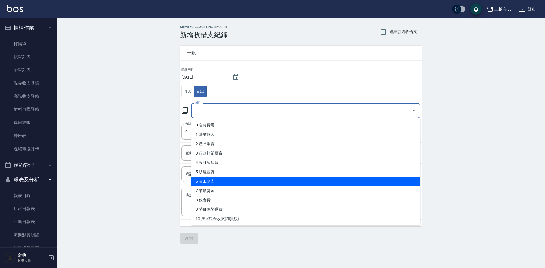
click at [244, 180] on li "6 員工借支" at bounding box center [305, 181] width 229 height 9
type input "6 員工借支"
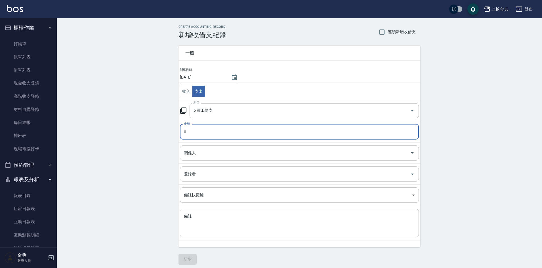
click at [185, 129] on input "0" at bounding box center [299, 131] width 239 height 15
click at [183, 131] on input "0" at bounding box center [299, 131] width 239 height 15
type input "1800"
click at [208, 150] on input "關係人" at bounding box center [295, 153] width 225 height 10
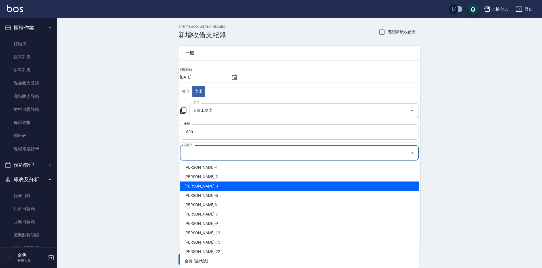
click at [225, 186] on li "[PERSON_NAME]-3" at bounding box center [299, 186] width 239 height 9
type input "[PERSON_NAME]-3"
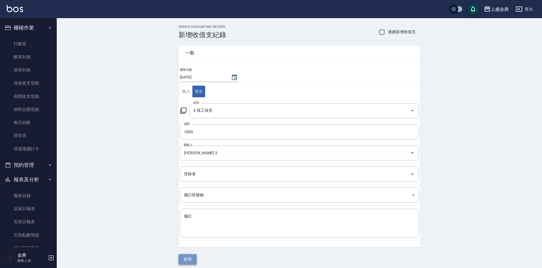
click at [184, 259] on button "新增" at bounding box center [188, 259] width 18 height 11
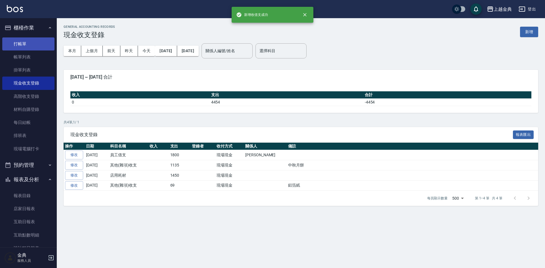
click at [30, 45] on link "打帳單" at bounding box center [28, 43] width 52 height 13
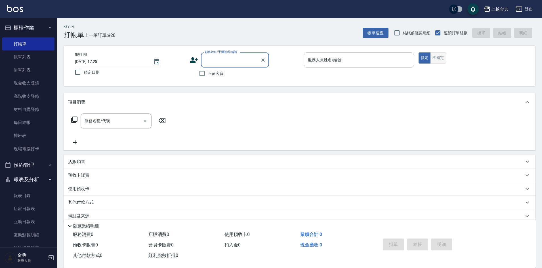
click at [443, 58] on button "不指定" at bounding box center [438, 58] width 16 height 11
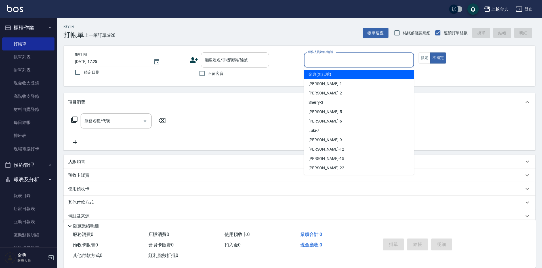
click at [363, 59] on input "服務人員姓名/編號" at bounding box center [359, 60] width 105 height 10
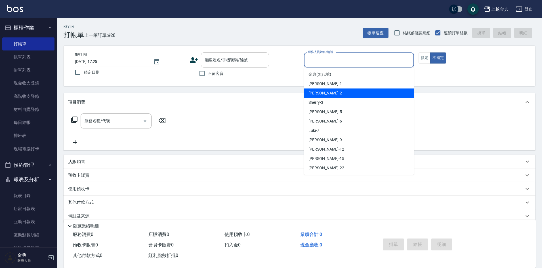
click at [347, 93] on div "Cindy -2" at bounding box center [359, 93] width 110 height 9
type input "Cindy-2"
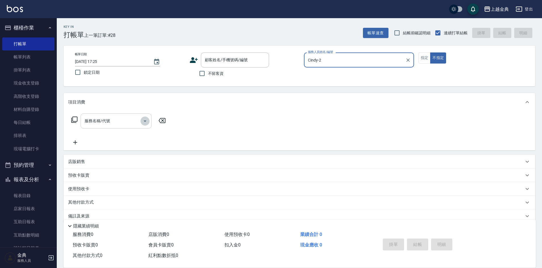
click at [145, 123] on icon "Open" at bounding box center [145, 121] width 7 height 7
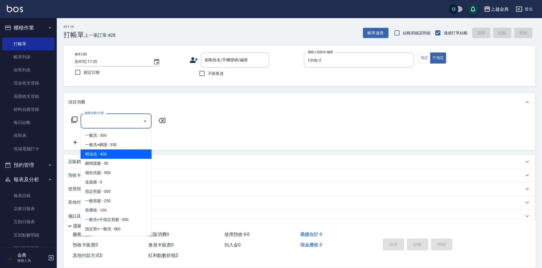
click at [133, 154] on span "精油洗 - 400" at bounding box center [116, 154] width 71 height 9
type input "精油洗(102)"
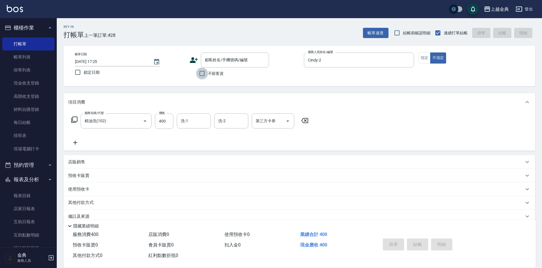
click at [200, 72] on input "不留客資" at bounding box center [202, 74] width 12 height 12
checkbox input "true"
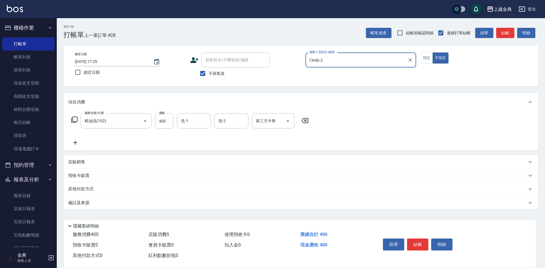
drag, startPoint x: 418, startPoint y: 241, endPoint x: 418, endPoint y: 236, distance: 4.5
click at [418, 239] on button "結帳" at bounding box center [417, 245] width 21 height 12
